Goal: Transaction & Acquisition: Purchase product/service

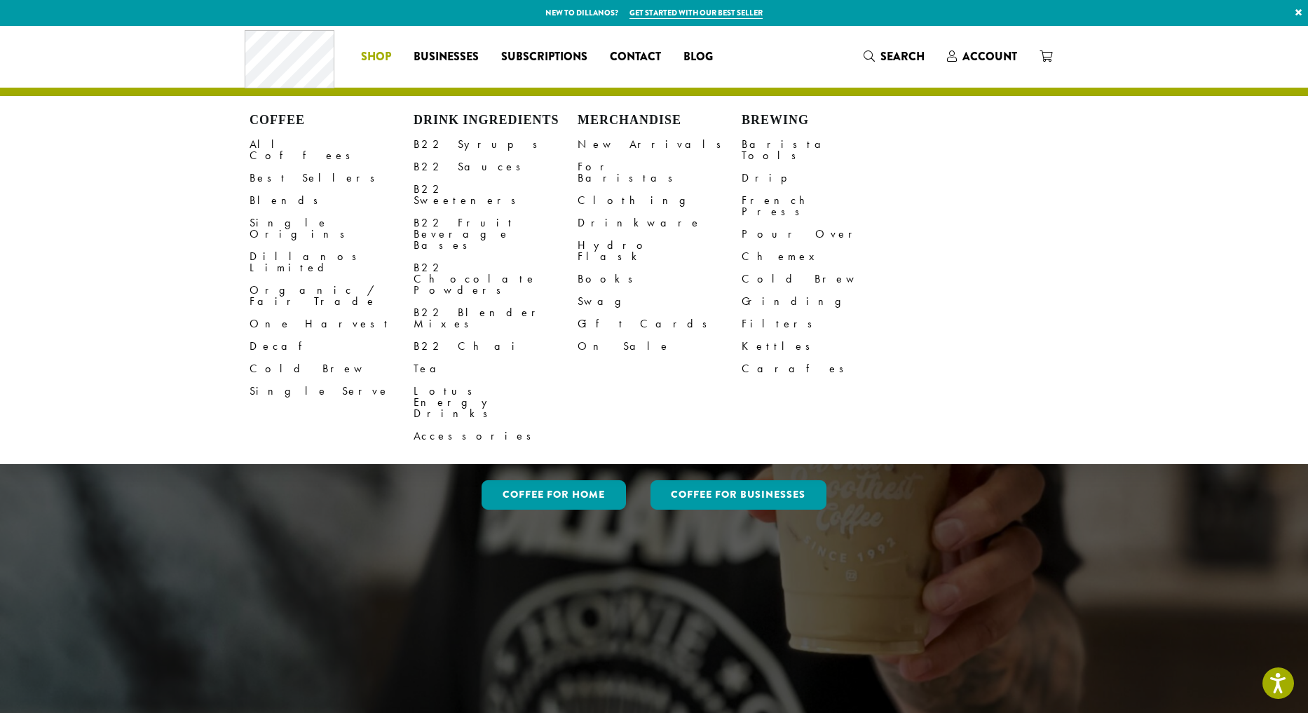
click at [385, 63] on span "Shop" at bounding box center [376, 57] width 30 height 18
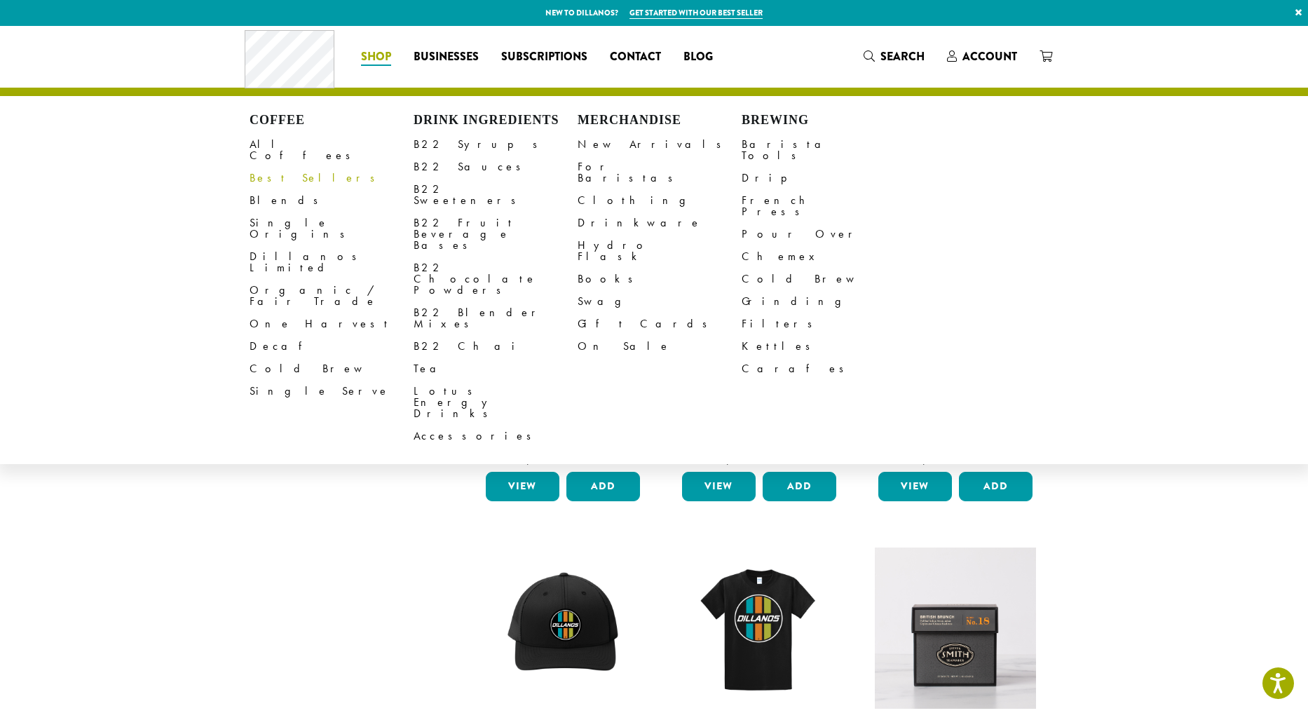
click at [296, 167] on link "Best Sellers" at bounding box center [331, 178] width 164 height 22
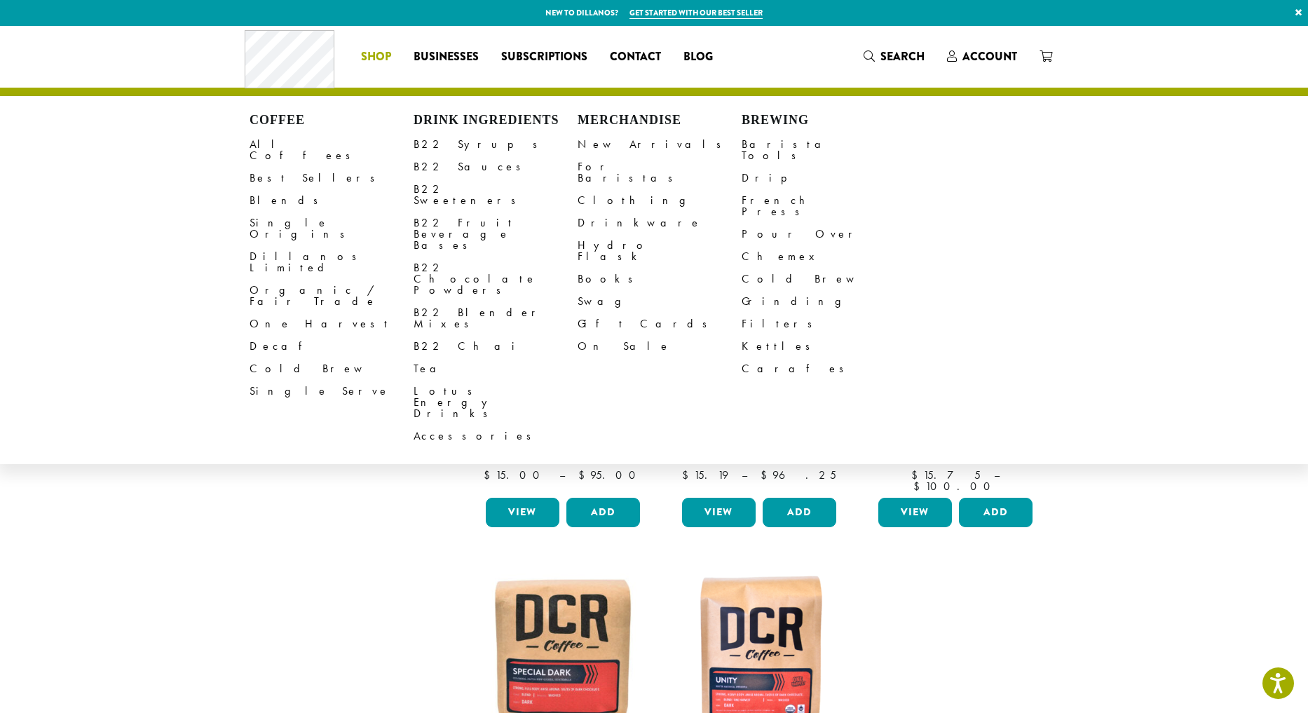
drag, startPoint x: 288, startPoint y: 139, endPoint x: 385, endPoint y: 178, distance: 104.4
click at [288, 139] on link "All Coffees" at bounding box center [331, 150] width 164 height 34
